Goal: Task Accomplishment & Management: Use online tool/utility

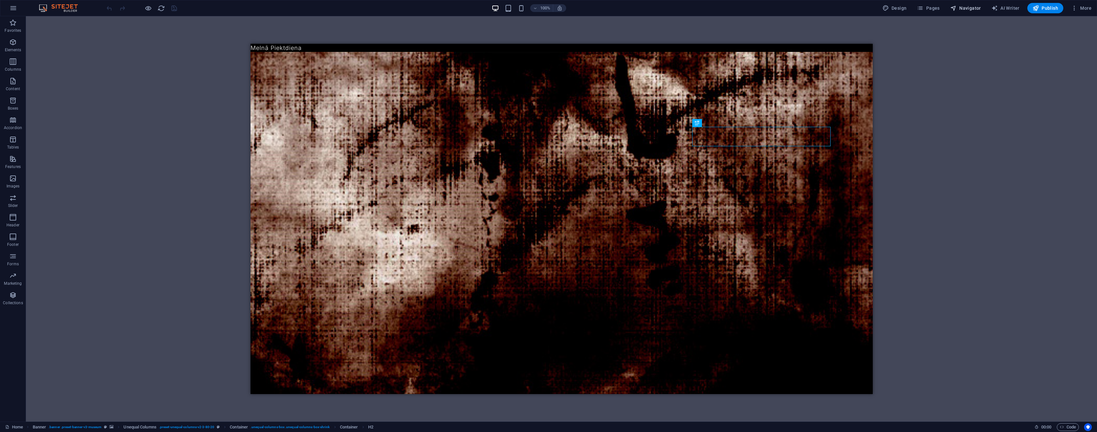
click at [0, 0] on span "Navigator" at bounding box center [0, 0] width 0 height 0
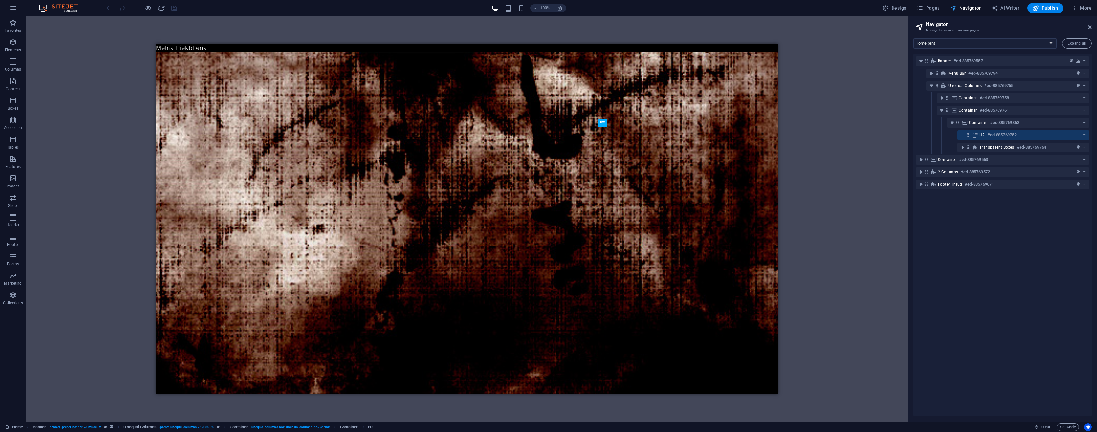
click at [0, 0] on span "Navigator" at bounding box center [0, 0] width 0 height 0
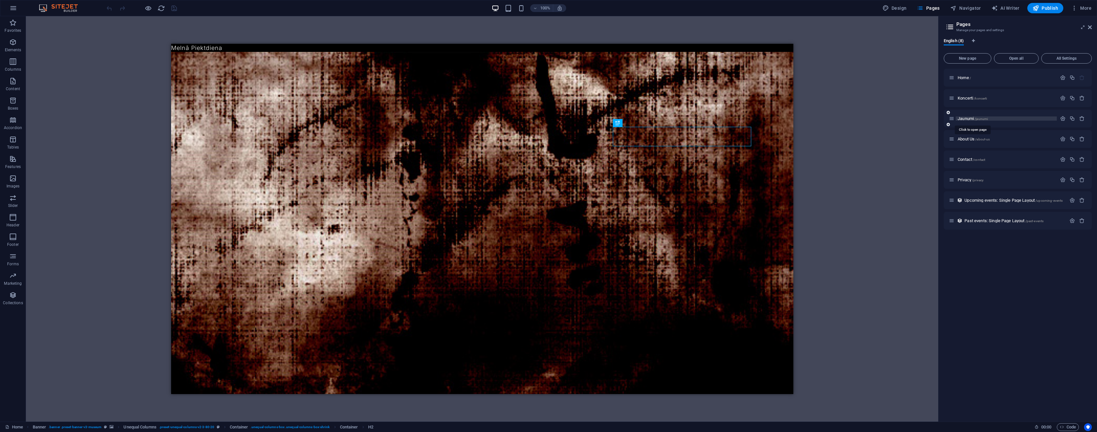
click at [967, 117] on span "Jaunumi /jaunumi" at bounding box center [973, 118] width 30 height 5
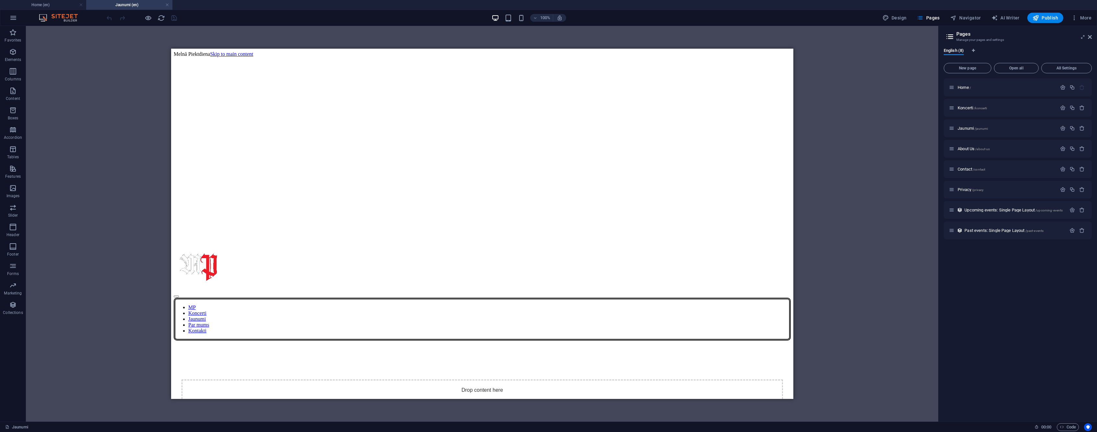
click at [166, 5] on link at bounding box center [167, 5] width 4 height 6
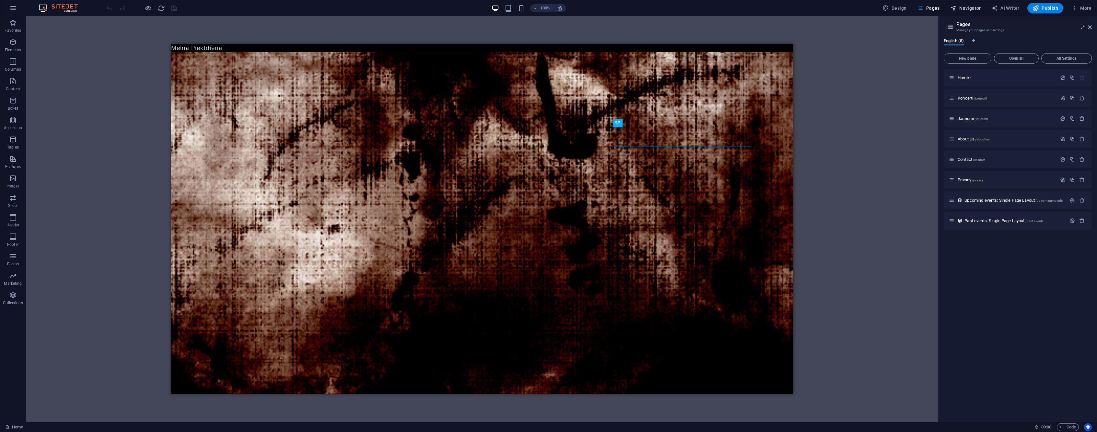
click at [967, 6] on span "Navigator" at bounding box center [966, 8] width 31 height 6
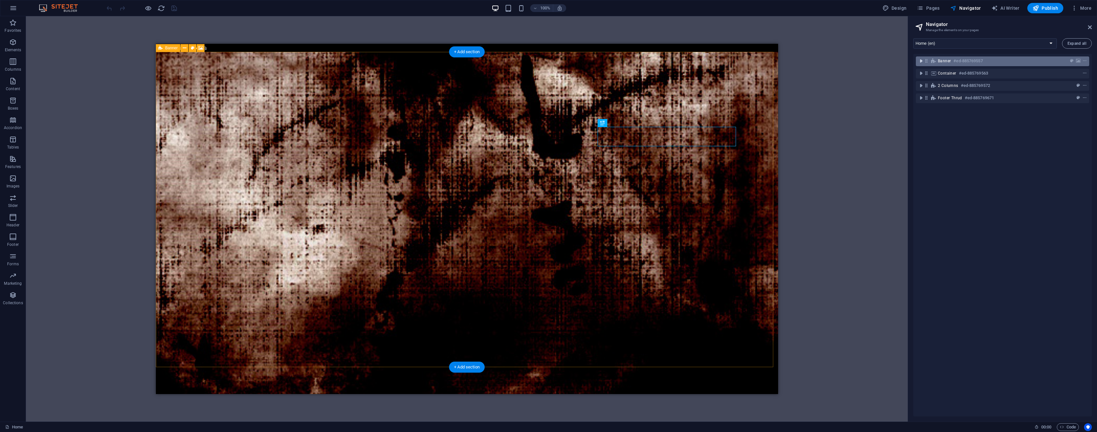
click at [920, 61] on icon "toggle-expand" at bounding box center [921, 61] width 6 height 6
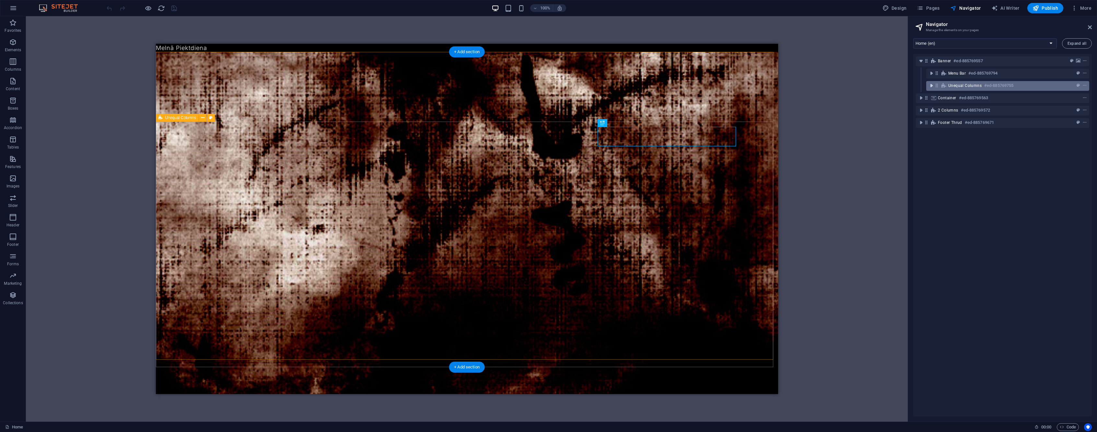
click at [930, 87] on icon "toggle-expand" at bounding box center [932, 85] width 6 height 6
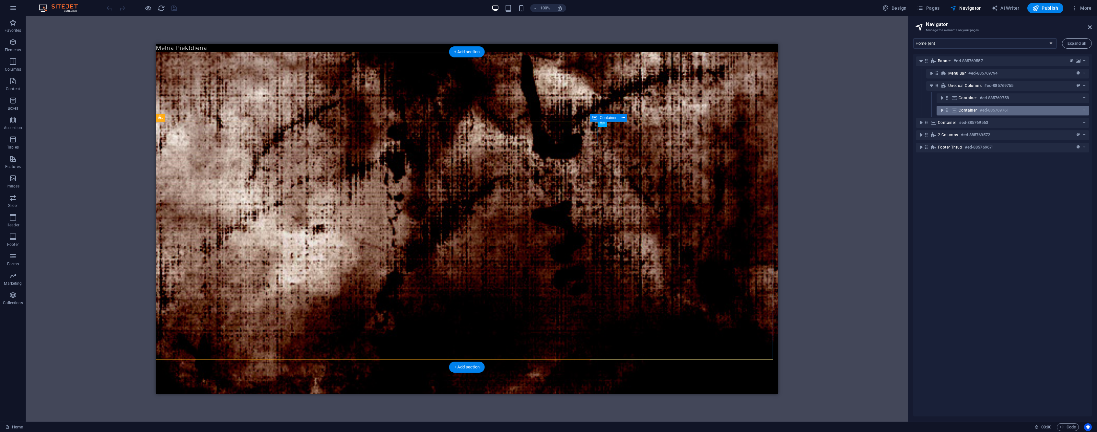
click at [944, 109] on icon "toggle-expand" at bounding box center [942, 110] width 6 height 6
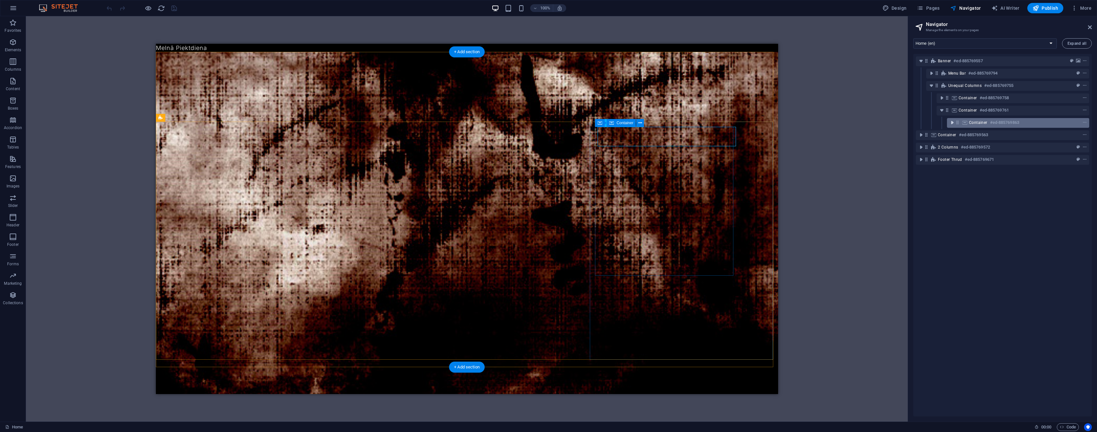
click at [952, 122] on icon "toggle-expand" at bounding box center [952, 122] width 6 height 6
click at [1084, 122] on icon "context-menu" at bounding box center [1085, 122] width 5 height 5
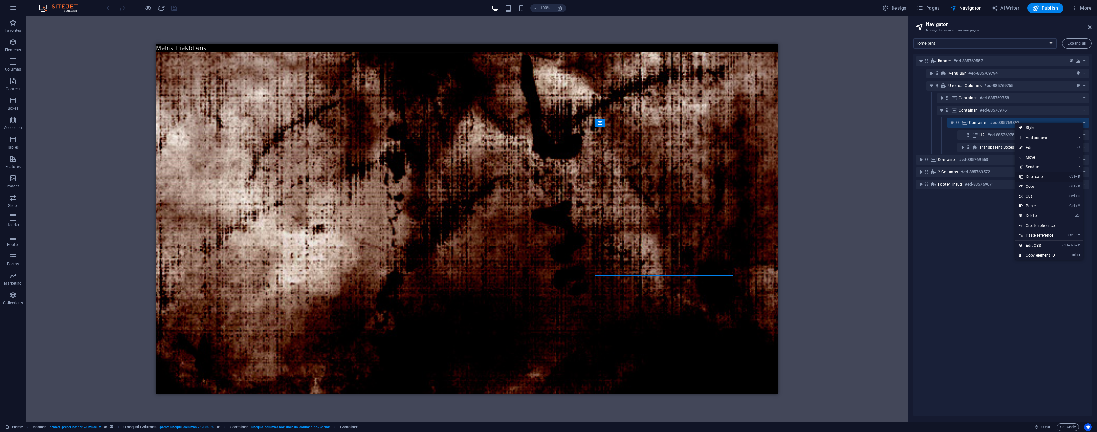
click at [1052, 177] on link "Ctrl D Duplicate" at bounding box center [1037, 177] width 43 height 10
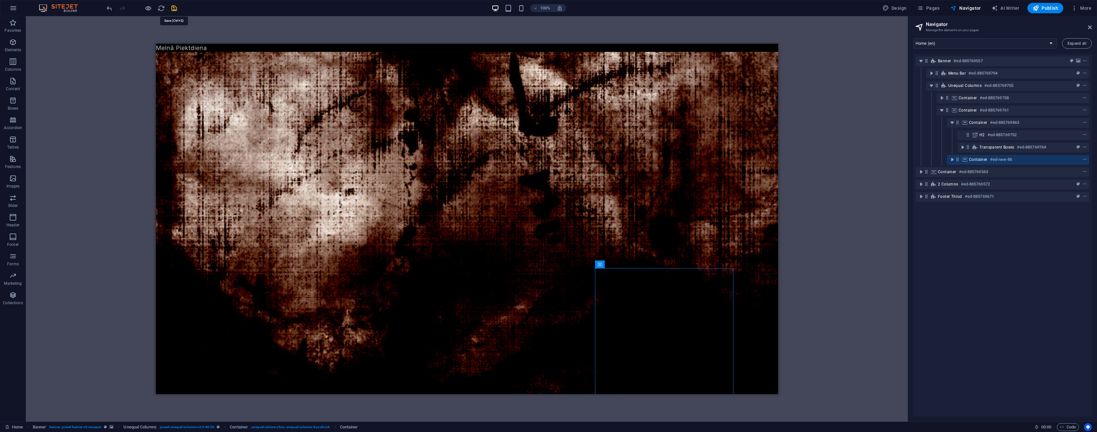
click at [0, 0] on icon "save" at bounding box center [0, 0] width 0 height 0
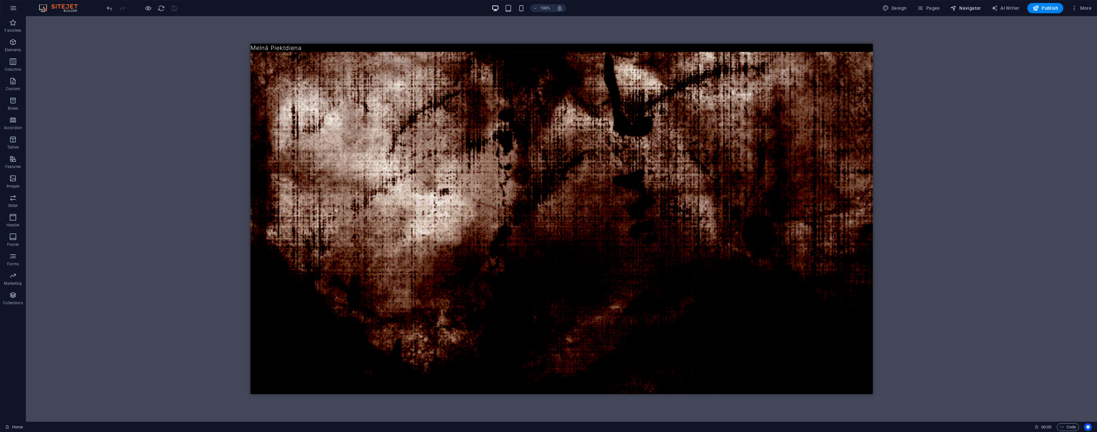
click at [964, 9] on span "Navigator" at bounding box center [966, 8] width 31 height 6
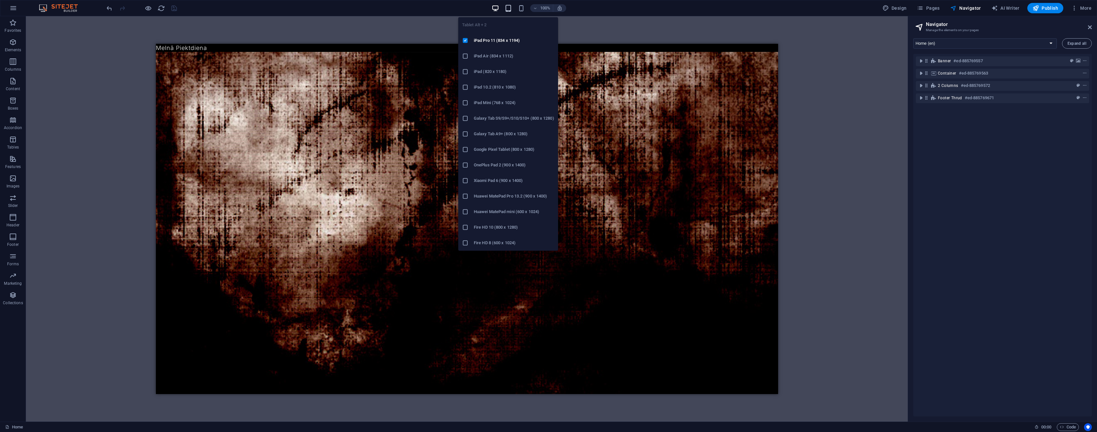
click at [508, 6] on icon "button" at bounding box center [508, 8] width 7 height 7
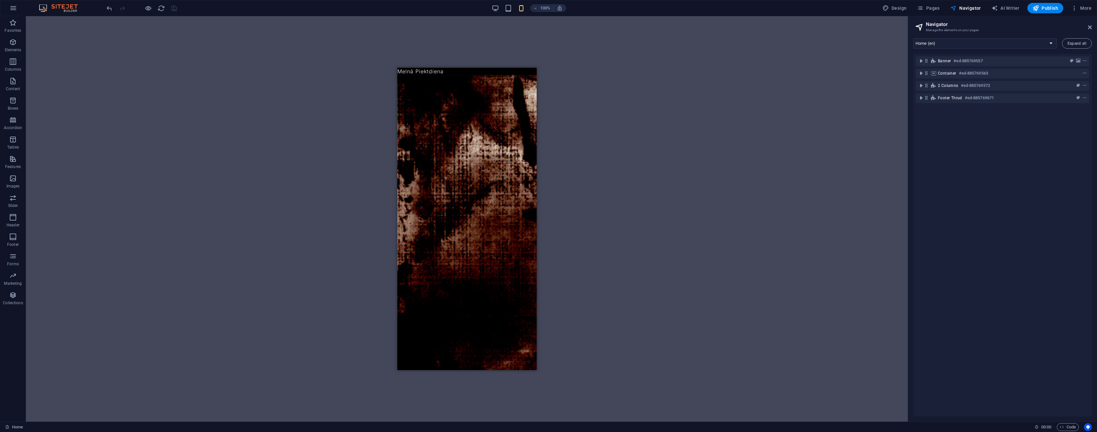
click at [514, 8] on div "100%" at bounding box center [529, 8] width 75 height 10
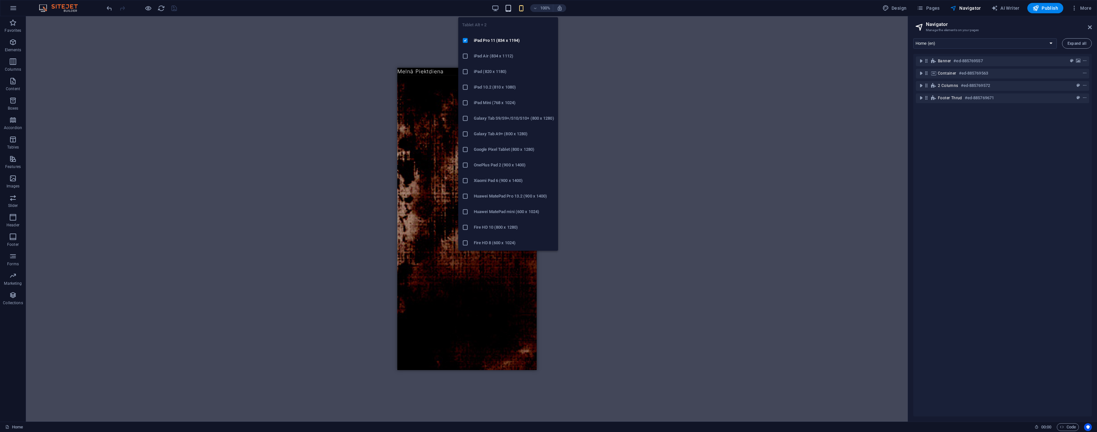
click at [509, 9] on icon "button" at bounding box center [508, 8] width 7 height 7
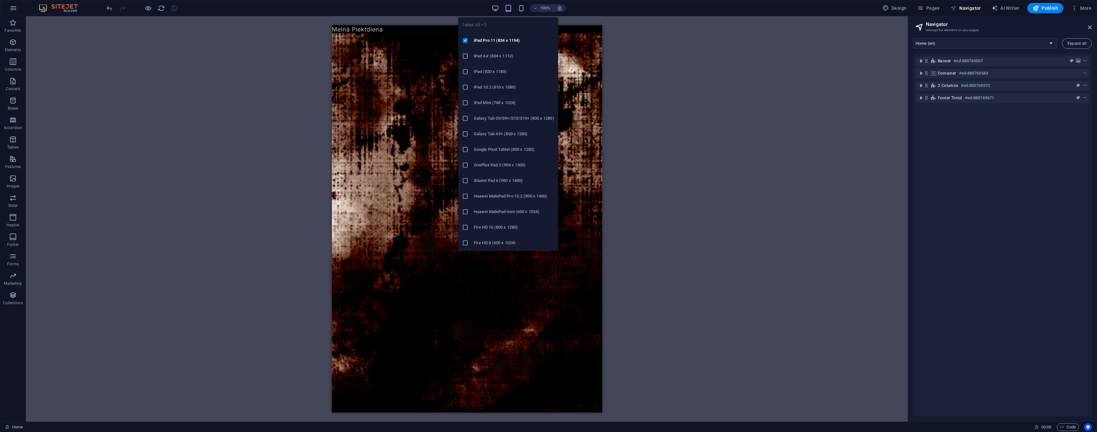
click at [512, 85] on h6 "iPad 10.2 (810 x 1080)" at bounding box center [514, 87] width 80 height 8
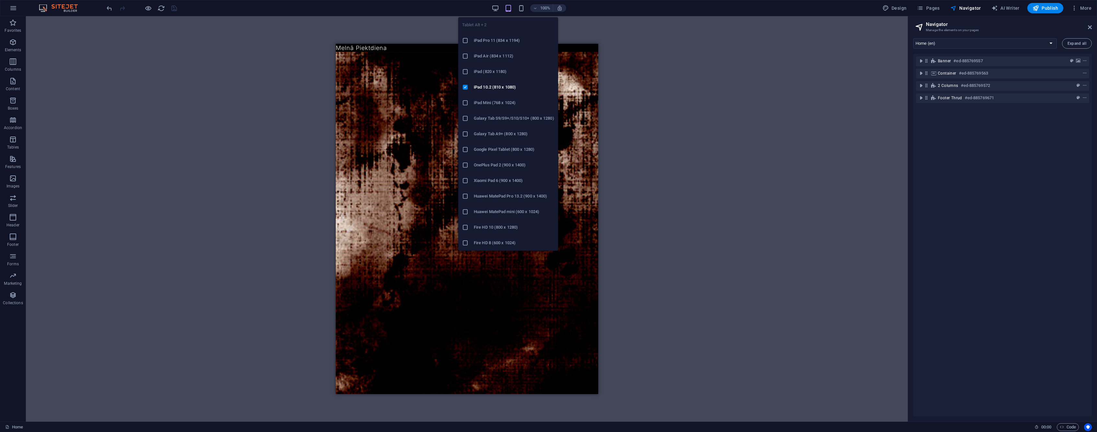
drag, startPoint x: 507, startPoint y: 39, endPoint x: 501, endPoint y: 14, distance: 25.3
click at [506, 39] on h6 "iPad Pro 11 (834 x 1194)" at bounding box center [514, 41] width 80 height 8
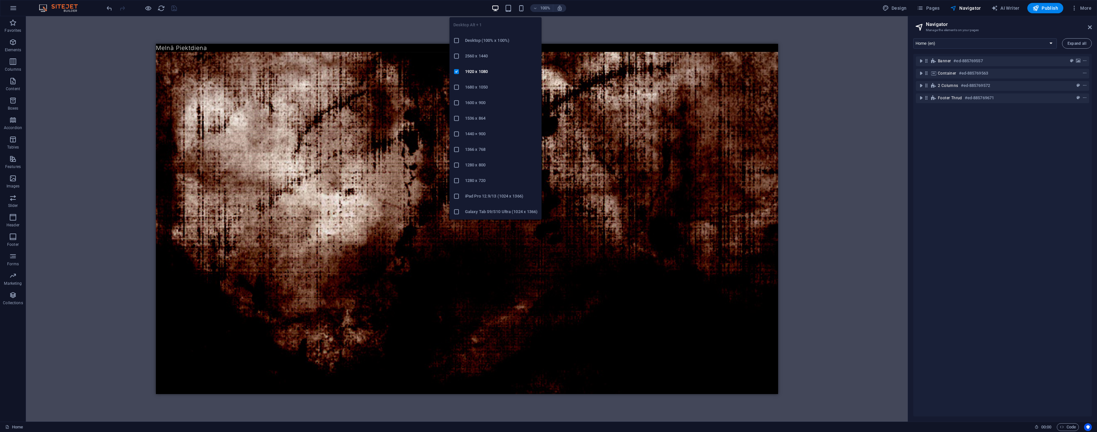
click at [492, 81] on li "1680 x 1050" at bounding box center [496, 87] width 92 height 16
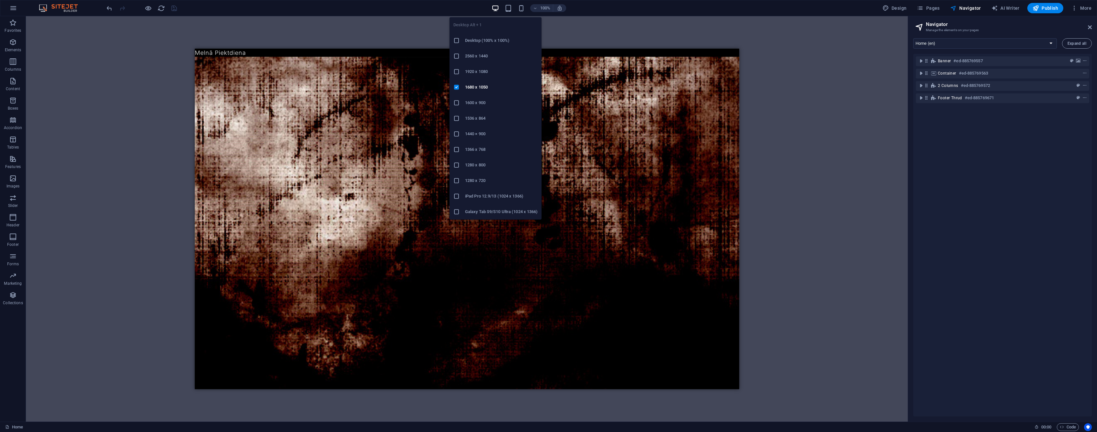
click at [497, 104] on h6 "1600 x 900" at bounding box center [501, 103] width 73 height 8
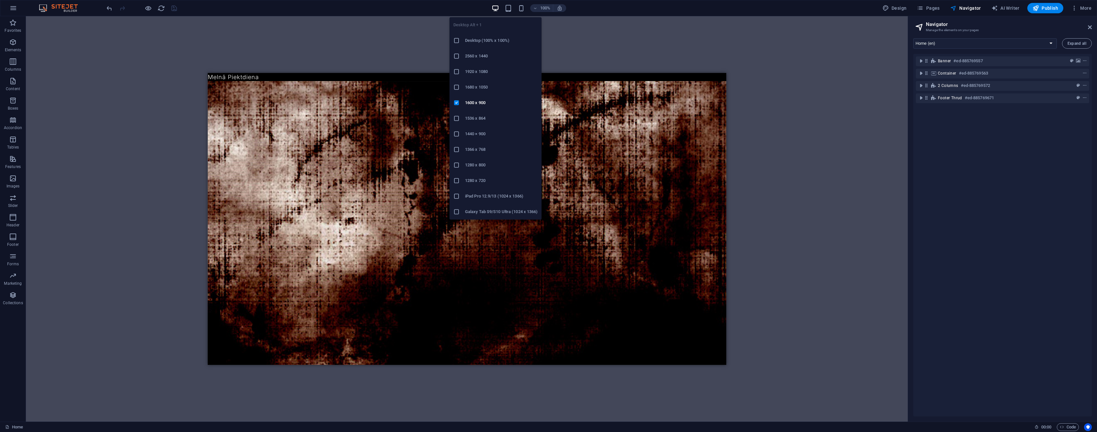
click at [492, 122] on h6 "1536 x 864" at bounding box center [501, 118] width 73 height 8
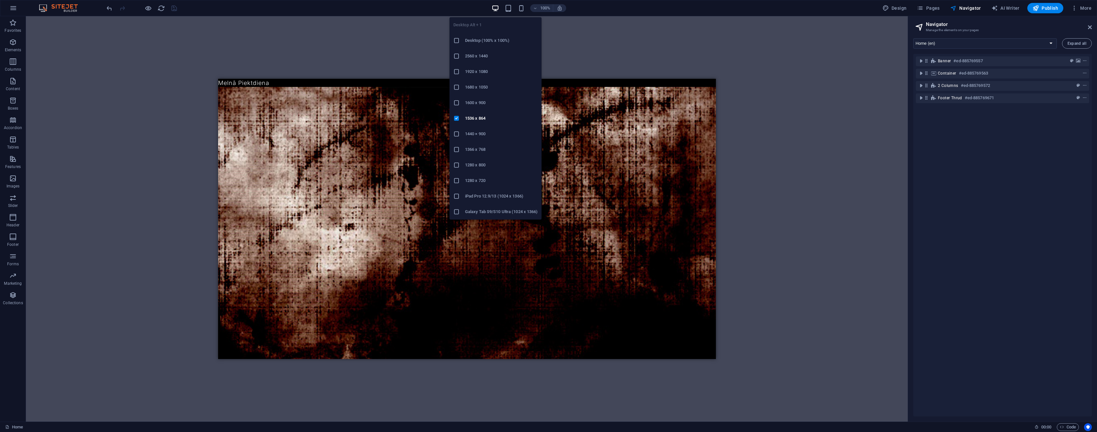
click at [511, 194] on h6 "iPad Pro 12.9/13 (1024 x 1366)" at bounding box center [501, 196] width 73 height 8
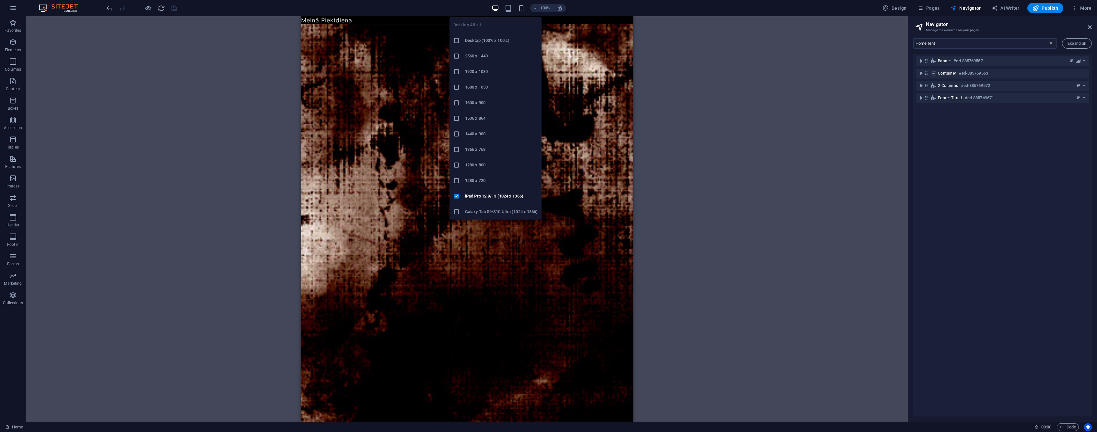
click at [482, 211] on h6 "Galaxy Tab S9/S10 Ultra (1024 x 1366)" at bounding box center [501, 212] width 73 height 8
click at [490, 76] on li "1920 x 1080" at bounding box center [496, 72] width 92 height 16
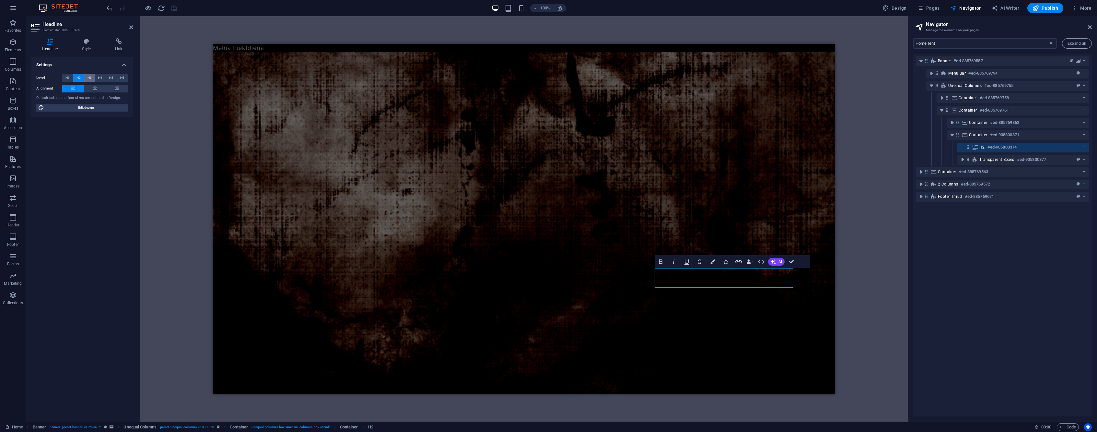
click at [85, 78] on button "H3" at bounding box center [89, 78] width 11 height 8
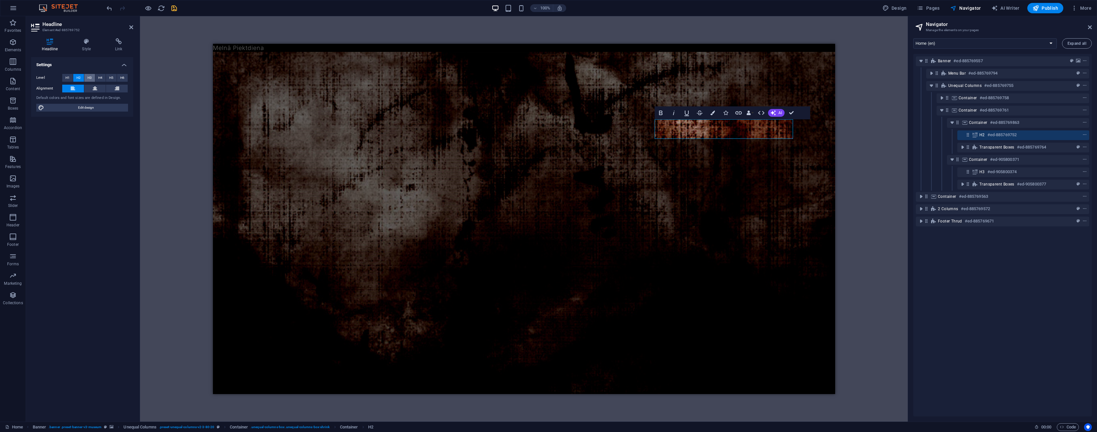
click at [88, 77] on span "H3" at bounding box center [90, 78] width 4 height 8
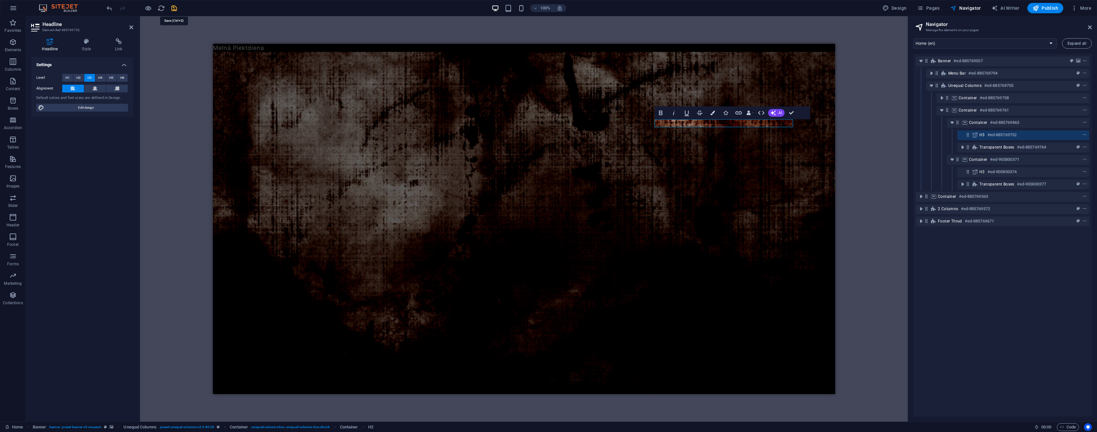
click at [174, 8] on icon "save" at bounding box center [174, 8] width 7 height 7
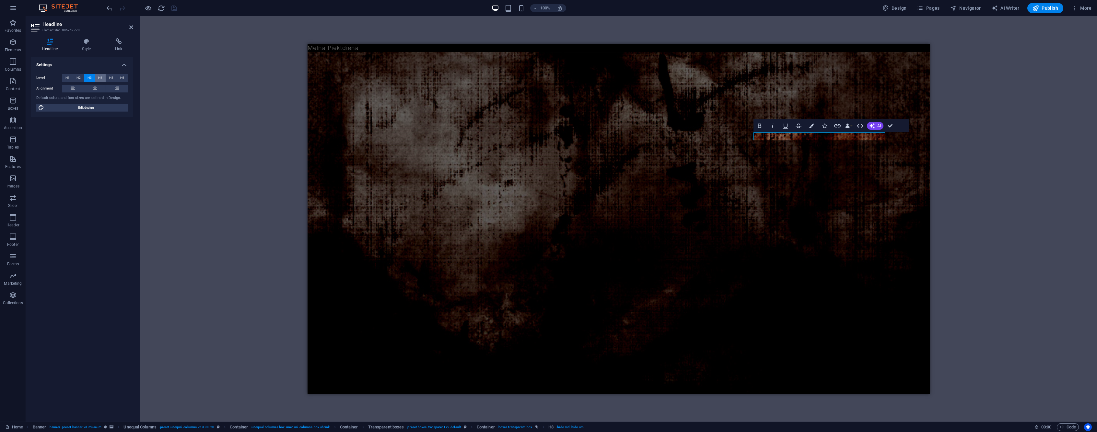
click at [98, 79] on span "H4" at bounding box center [100, 78] width 4 height 8
click at [87, 79] on button "H3" at bounding box center [89, 78] width 11 height 8
click at [98, 78] on span "H4" at bounding box center [100, 78] width 4 height 8
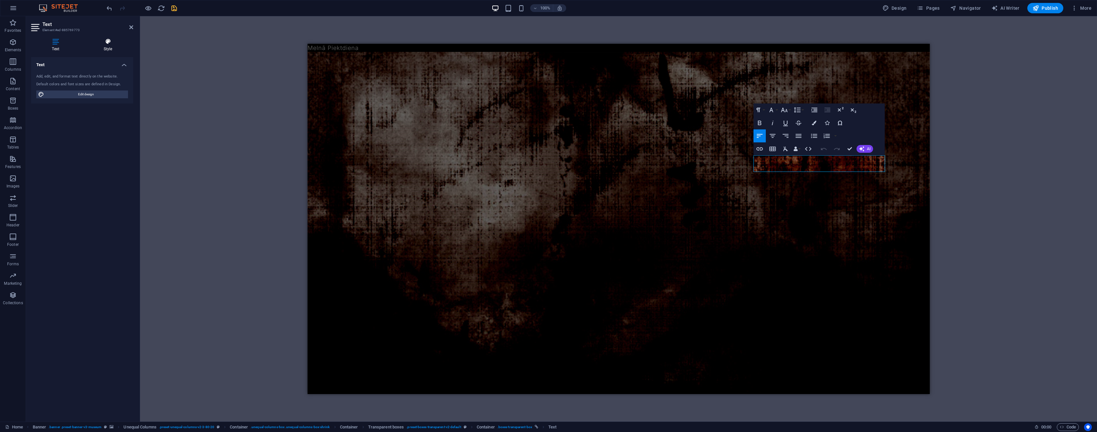
click at [110, 39] on icon at bounding box center [108, 41] width 51 height 6
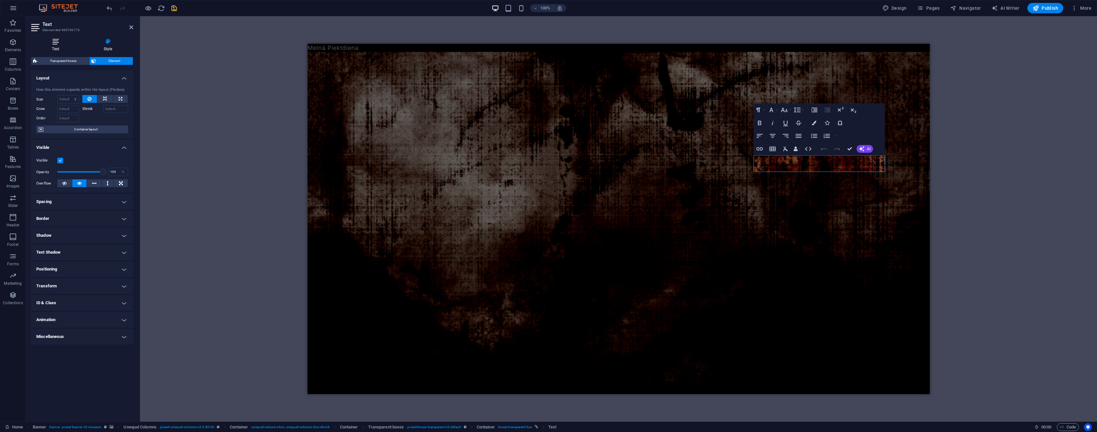
click at [56, 42] on icon at bounding box center [55, 41] width 49 height 6
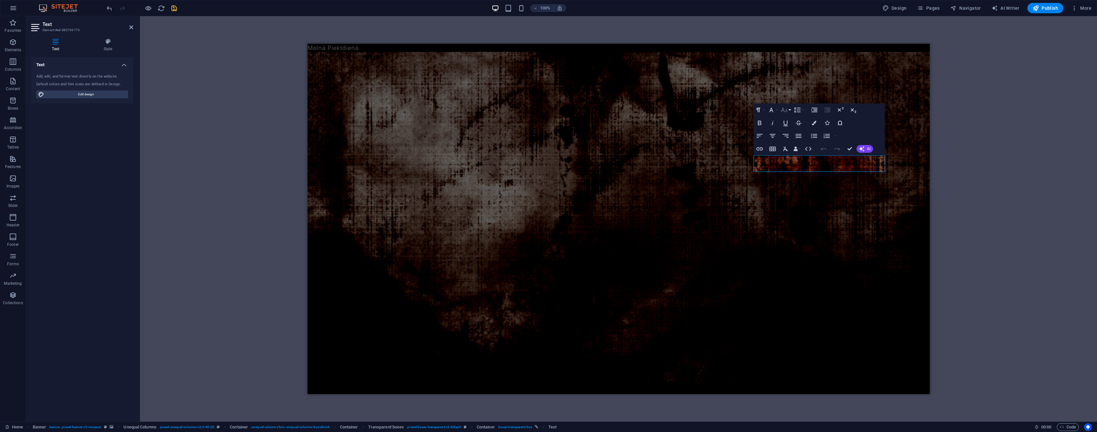
click at [781, 112] on icon "button" at bounding box center [785, 110] width 8 height 8
click at [788, 116] on link "14" at bounding box center [791, 119] width 23 height 10
click at [785, 111] on icon "button" at bounding box center [785, 110] width 8 height 8
click at [790, 120] on link "14" at bounding box center [791, 119] width 23 height 10
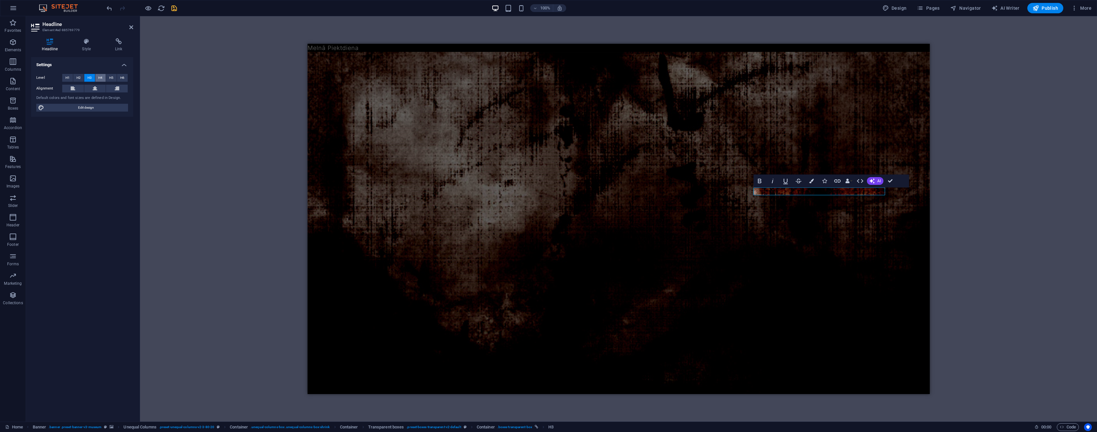
click at [103, 76] on button "H4" at bounding box center [100, 78] width 11 height 8
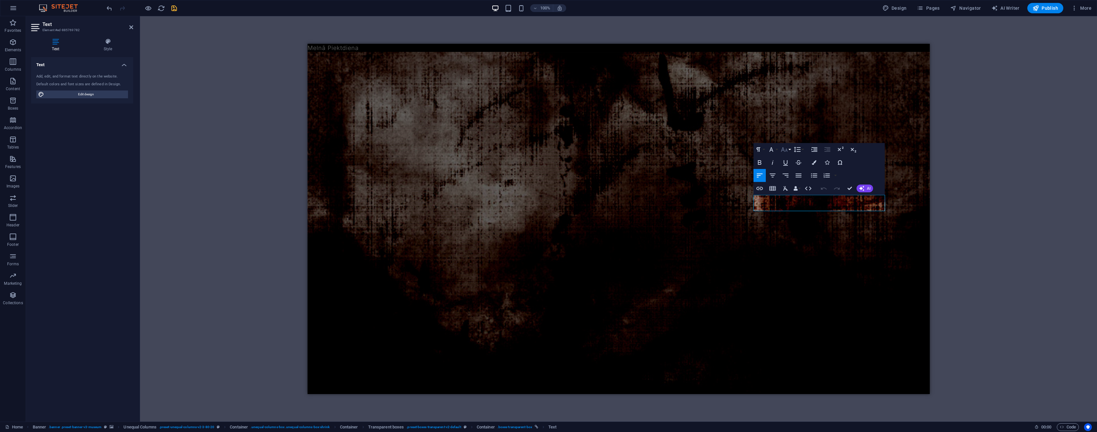
click at [784, 150] on icon "button" at bounding box center [784, 149] width 7 height 5
click at [790, 161] on link "14" at bounding box center [791, 159] width 23 height 10
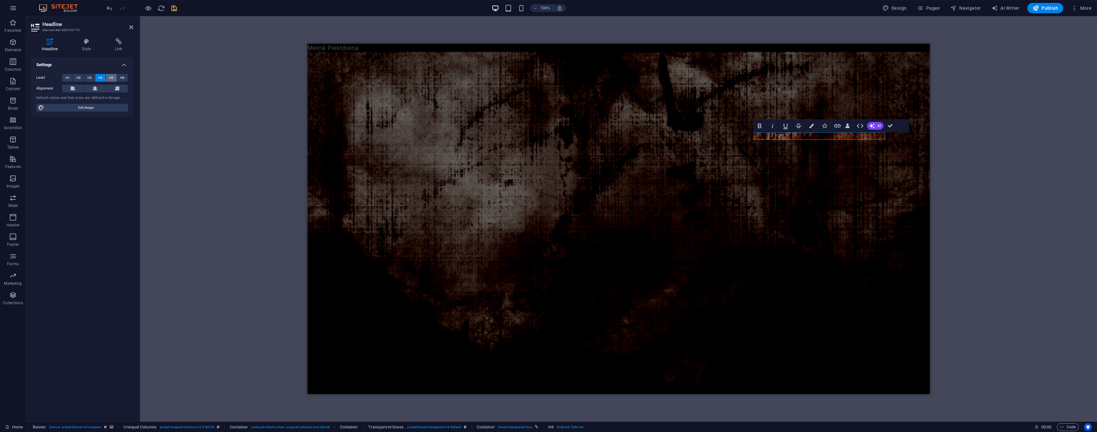
click at [111, 77] on span "H5" at bounding box center [111, 78] width 4 height 8
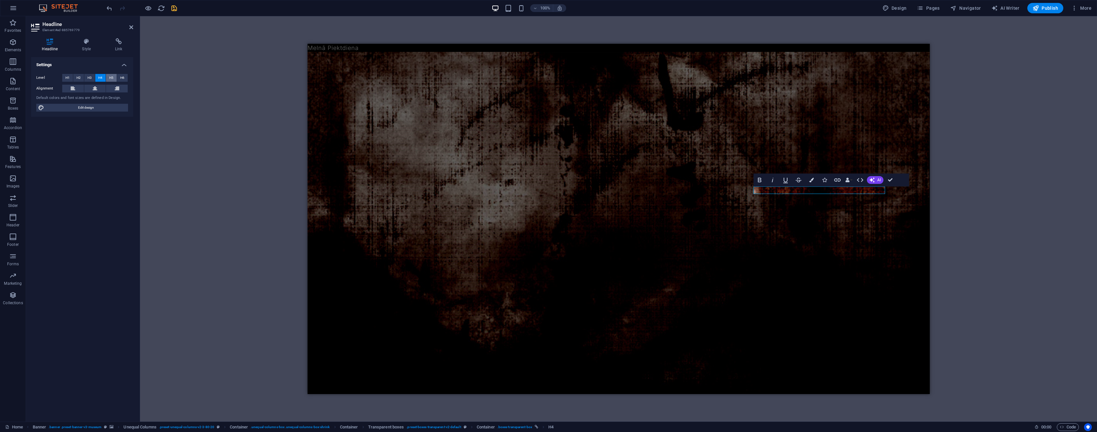
click at [111, 78] on span "H5" at bounding box center [111, 78] width 4 height 8
